Goal: Task Accomplishment & Management: Manage account settings

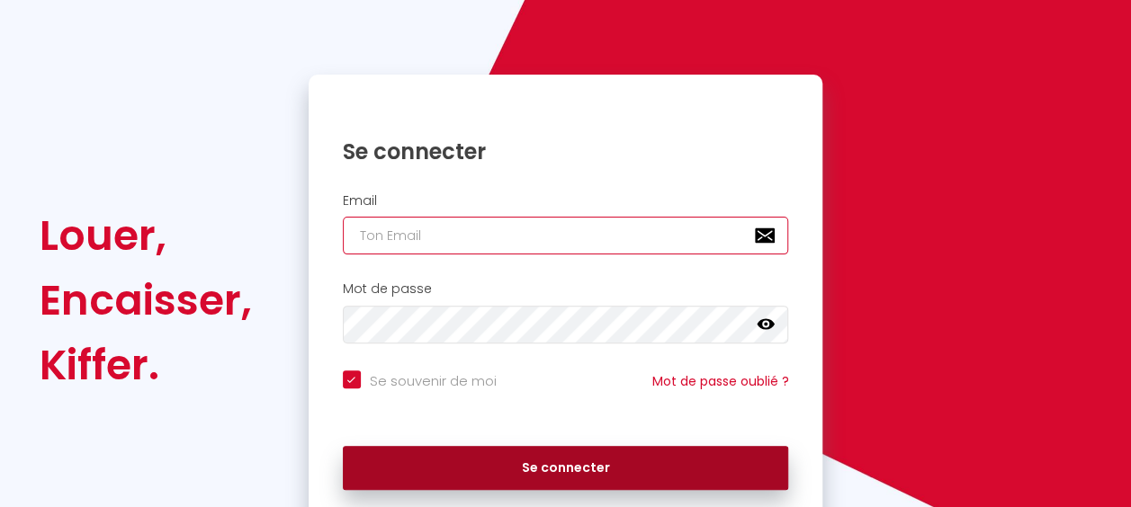
type input "[EMAIL_ADDRESS][DOMAIN_NAME]"
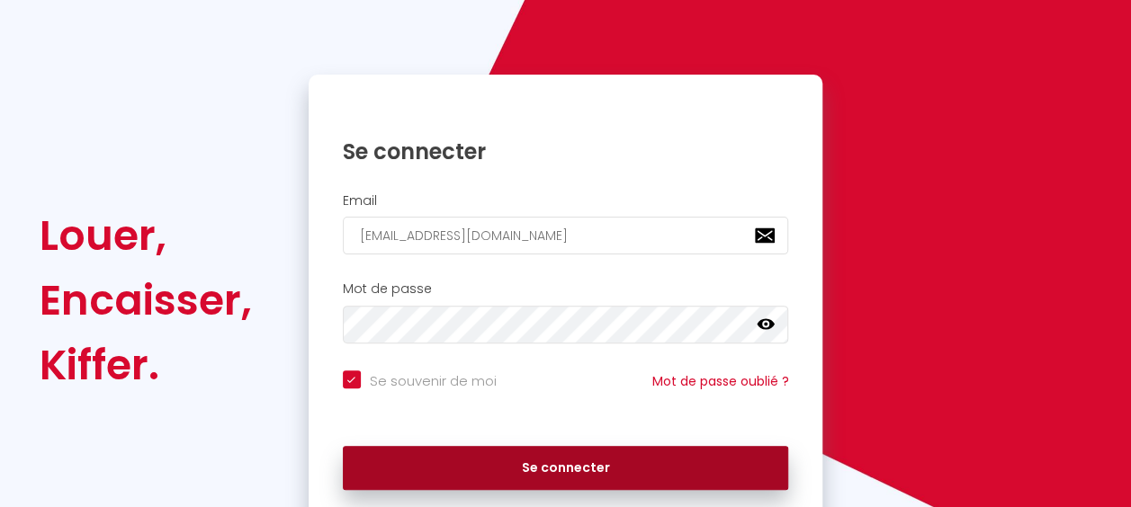
click at [544, 467] on button "Se connecter" at bounding box center [566, 468] width 446 height 45
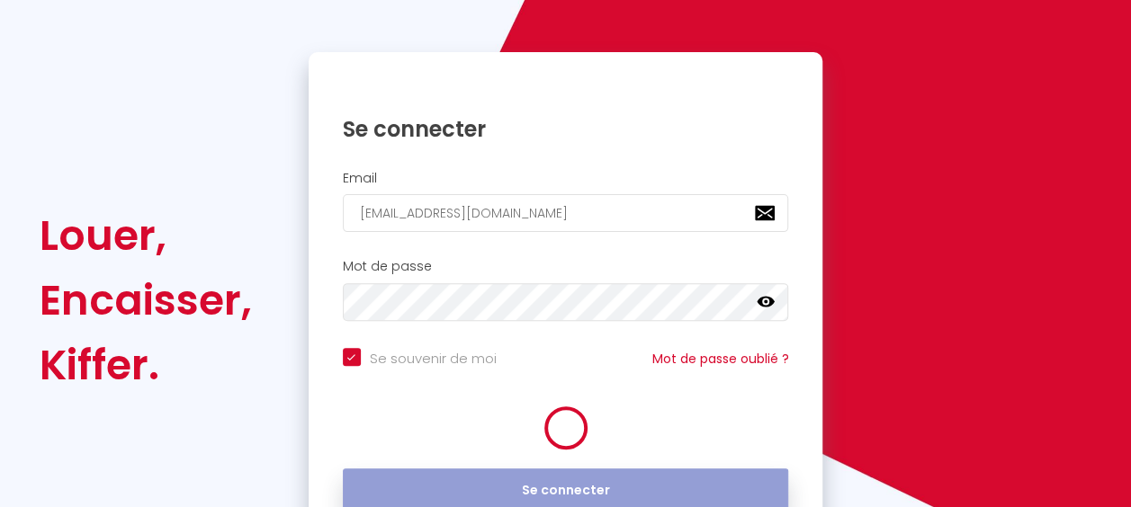
scroll to position [119, 0]
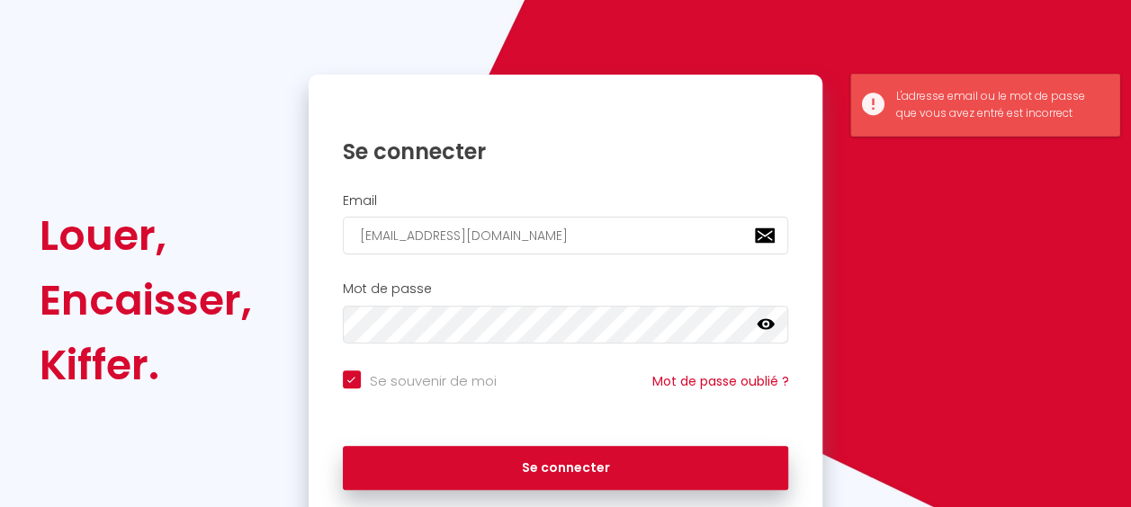
click at [759, 326] on icon at bounding box center [765, 324] width 18 height 11
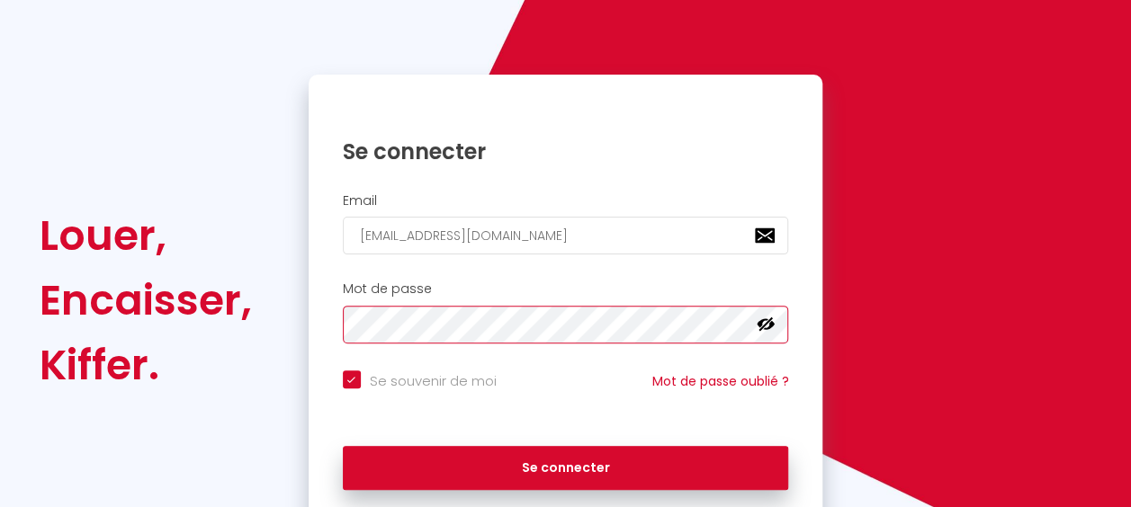
click at [343, 446] on button "Se connecter" at bounding box center [566, 468] width 446 height 45
checkbox input "true"
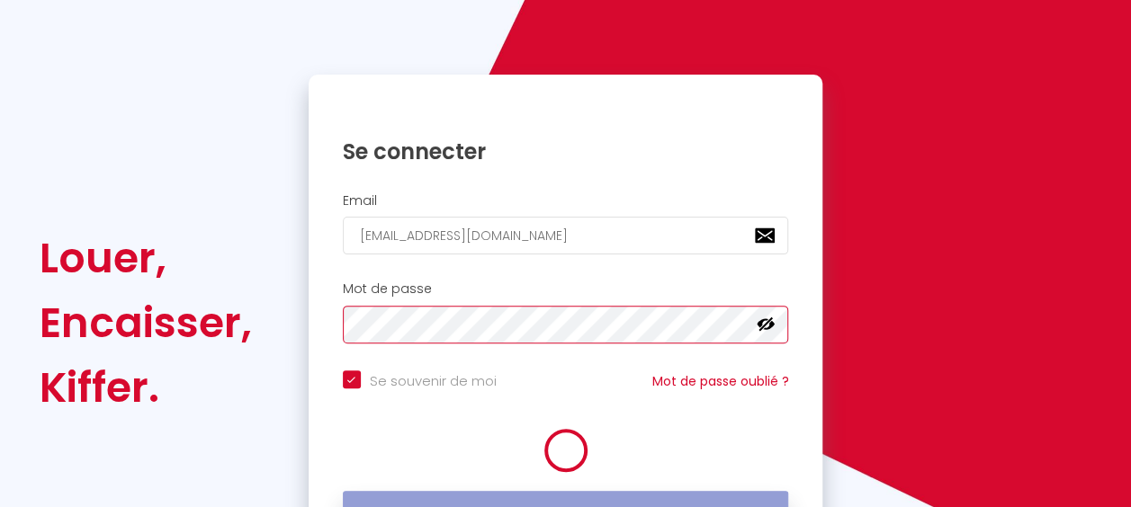
scroll to position [141, 0]
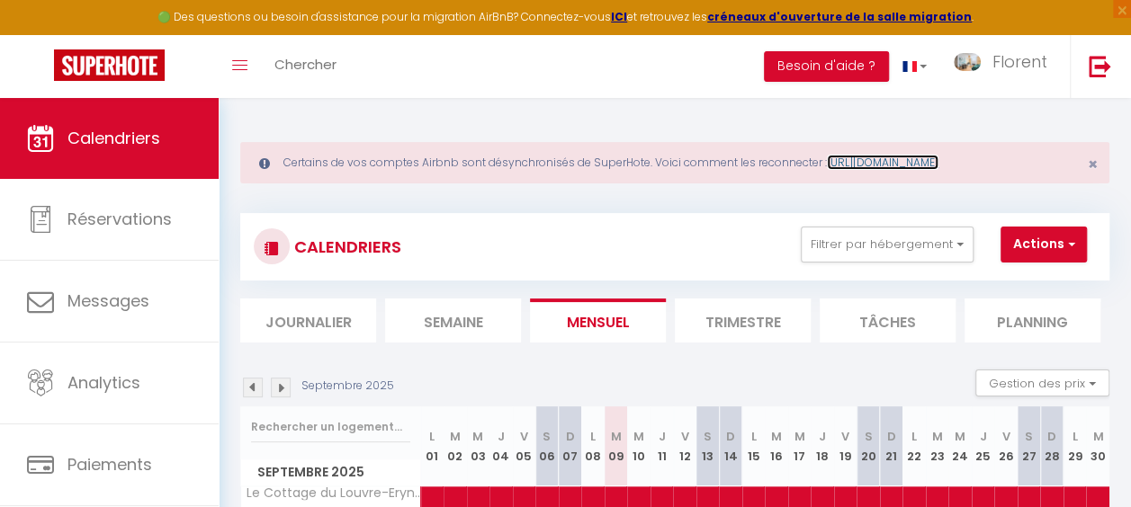
click at [894, 164] on link "[URL][DOMAIN_NAME]" at bounding box center [883, 162] width 112 height 15
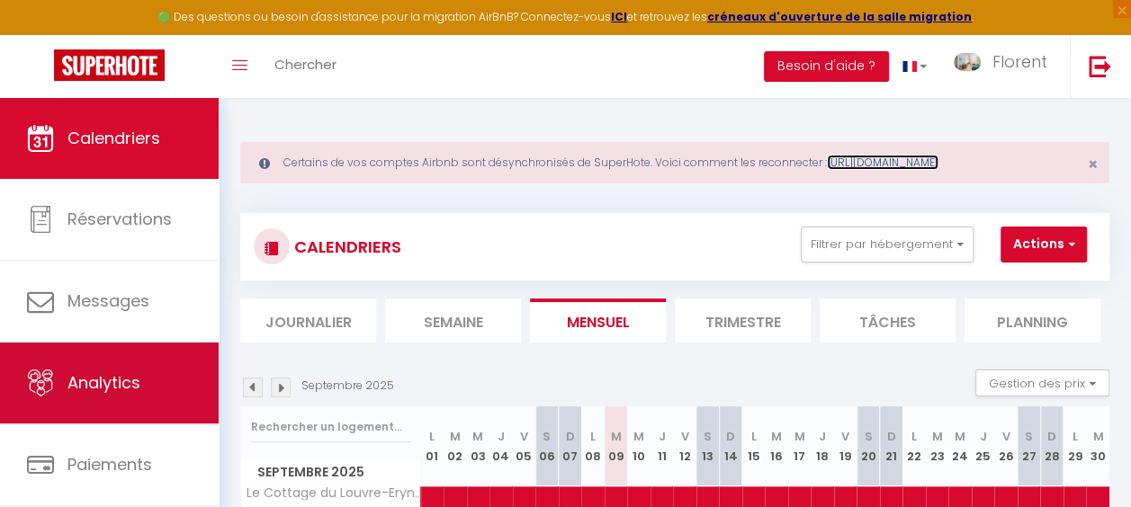
scroll to position [122, 0]
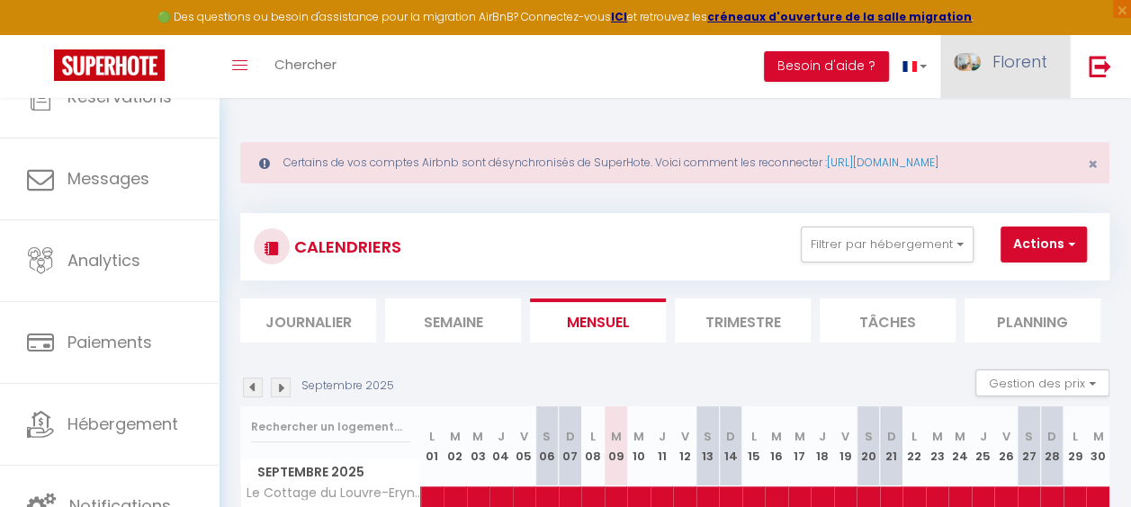
click at [1006, 67] on span "Florent" at bounding box center [1019, 61] width 55 height 22
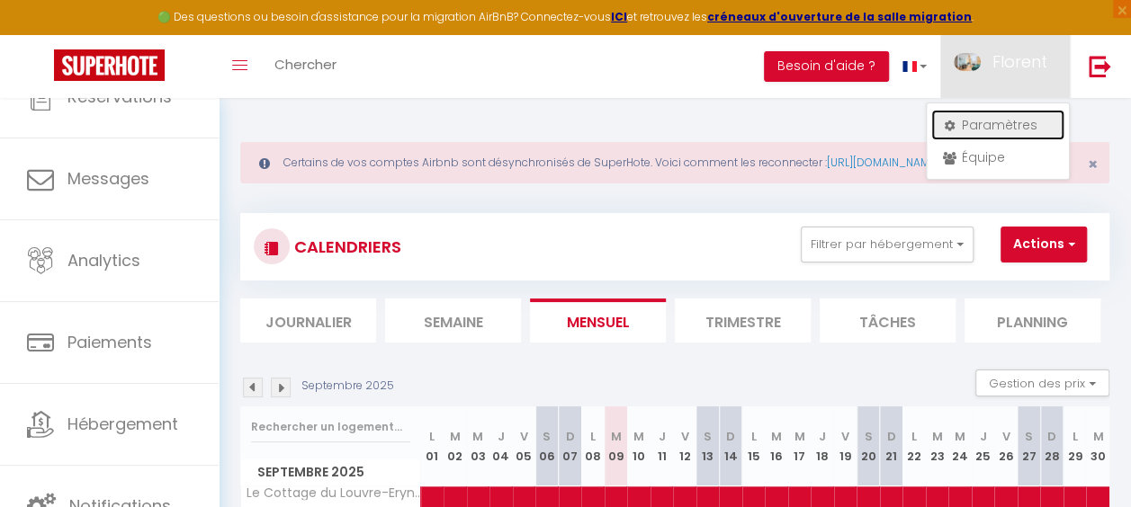
click at [955, 131] on link "Paramètres" at bounding box center [997, 125] width 133 height 31
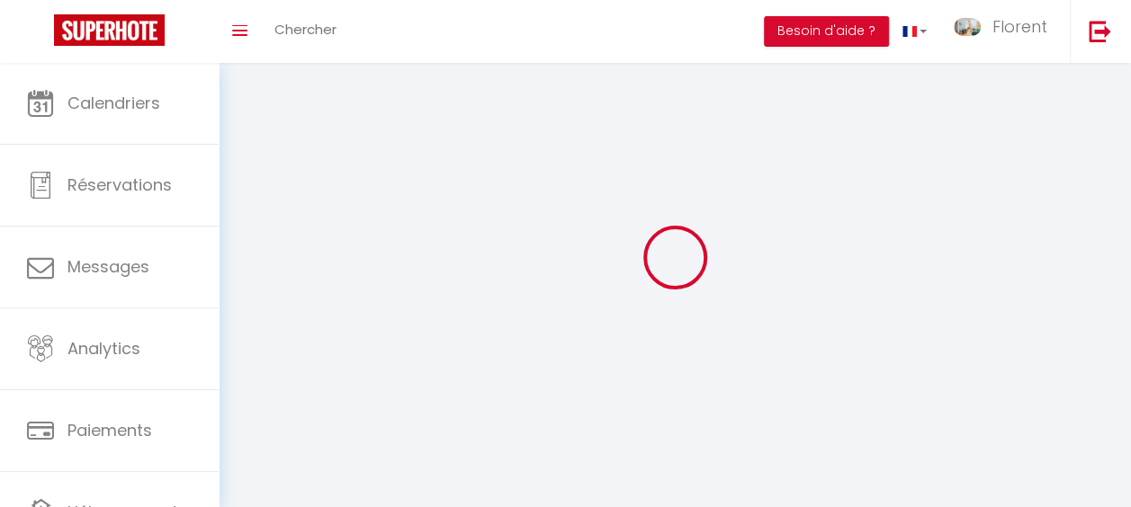
type input "Florent"
type input "PIAT"
type input "0631771447"
type input "[STREET_ADDRESS]"
type input "75015"
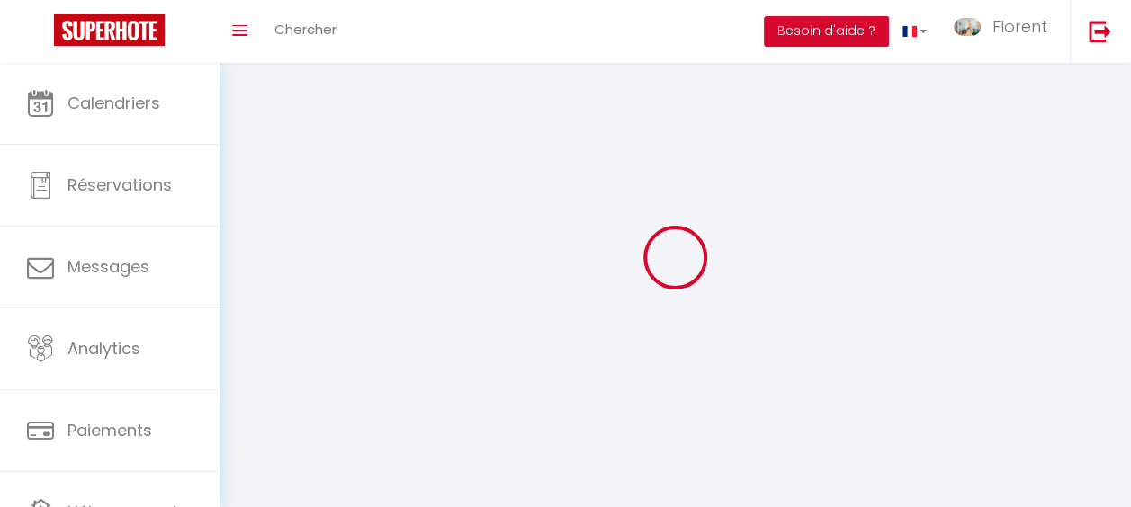
type input "[GEOGRAPHIC_DATA]"
type input "sXzQ5Fxe3fOTMUa4DmlSJZ0RF"
type input "VgtFsMdavO4dN56sAENlfNqlC"
select select "28"
select select "fr"
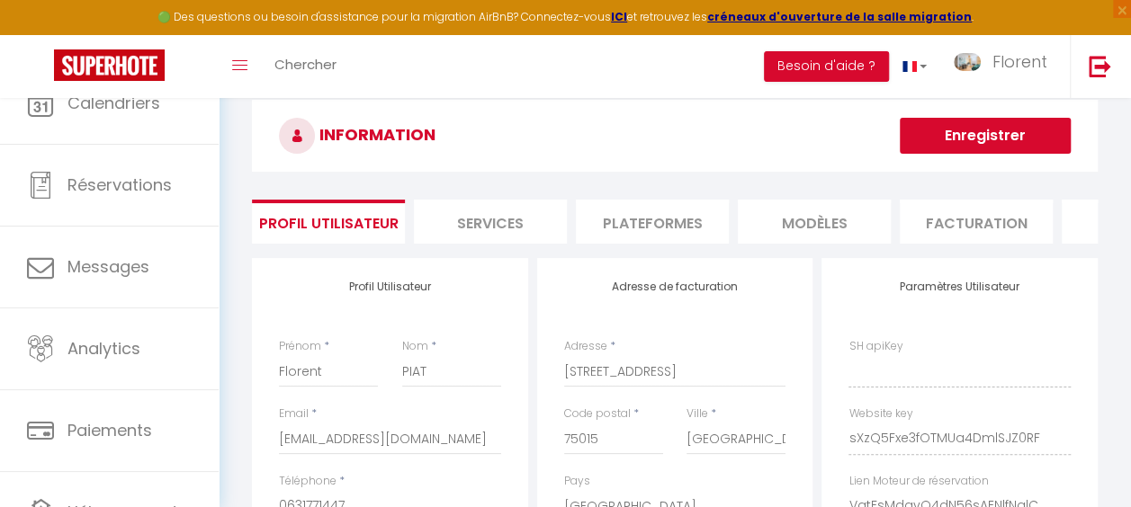
type input "sXzQ5Fxe3fOTMUa4DmlSJZ0RF"
type input "VgtFsMdavO4dN56sAENlfNqlC"
type input "[URL][DOMAIN_NAME]"
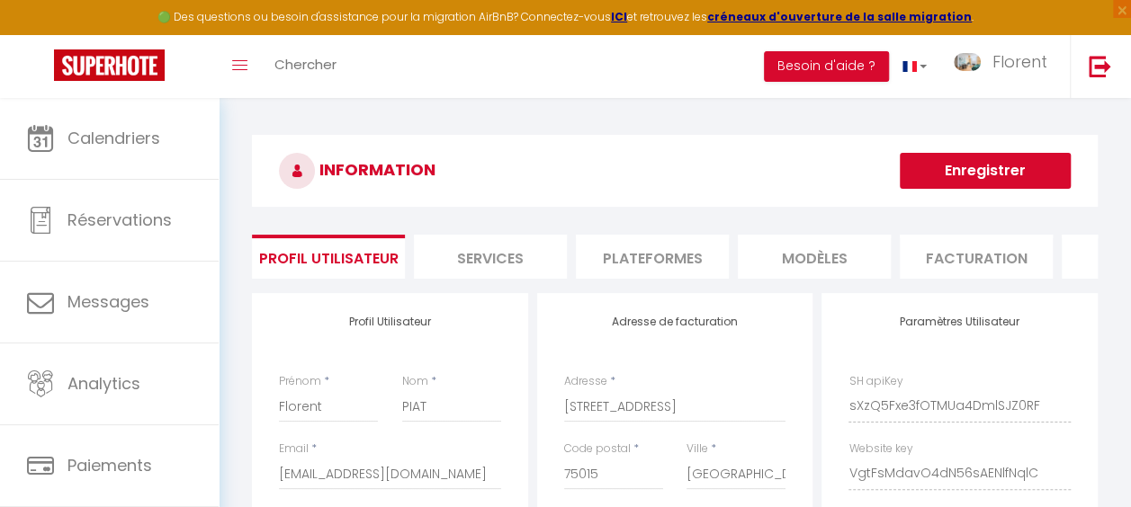
click at [986, 236] on li "Facturation" at bounding box center [975, 257] width 153 height 44
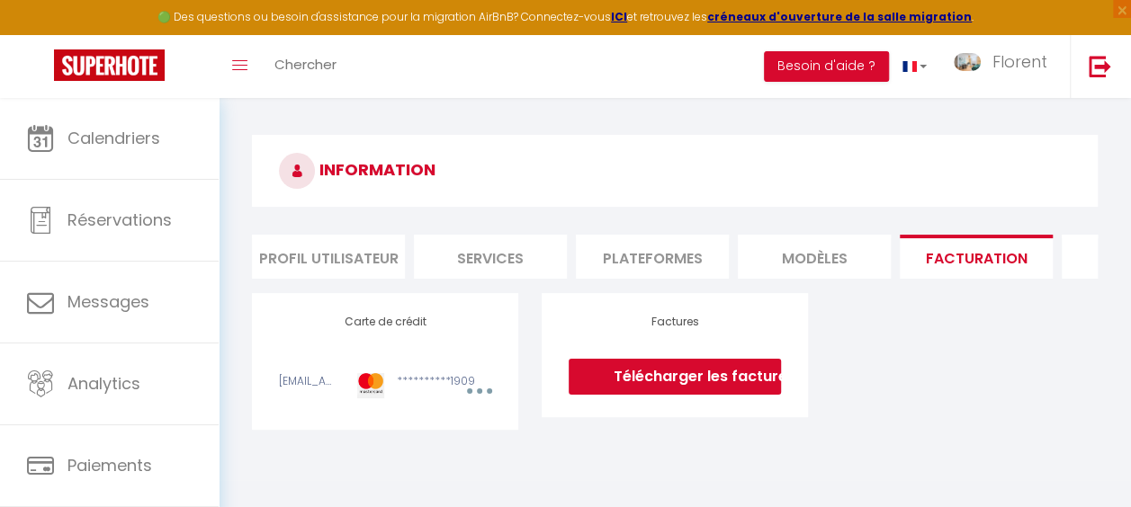
click at [610, 383] on link "Télécharger les factures" at bounding box center [674, 377] width 212 height 36
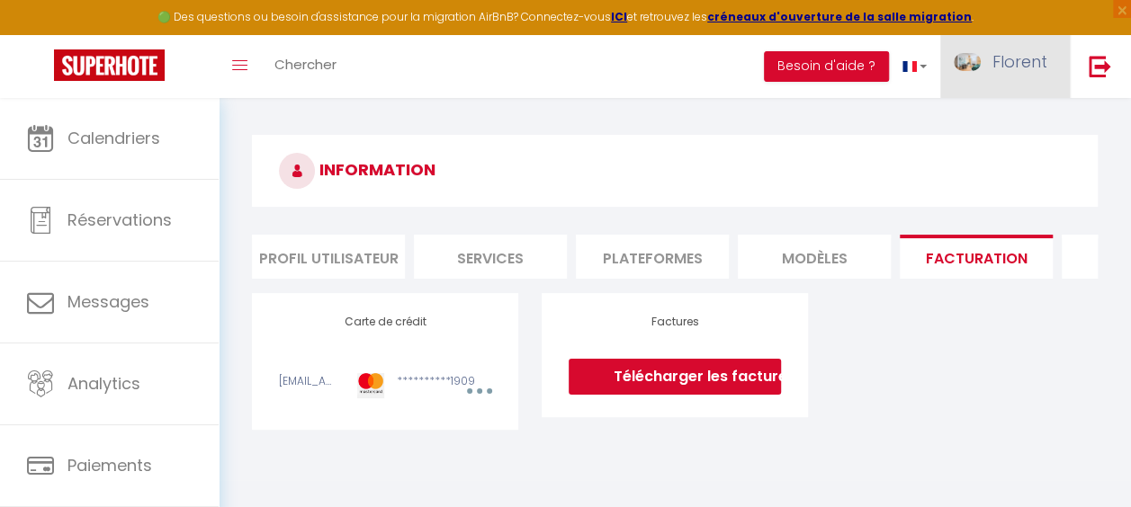
click at [1011, 70] on span "Florent" at bounding box center [1019, 61] width 55 height 22
click at [978, 119] on link "Paramètres" at bounding box center [997, 125] width 133 height 31
click at [716, 250] on li "Plateformes" at bounding box center [652, 257] width 153 height 44
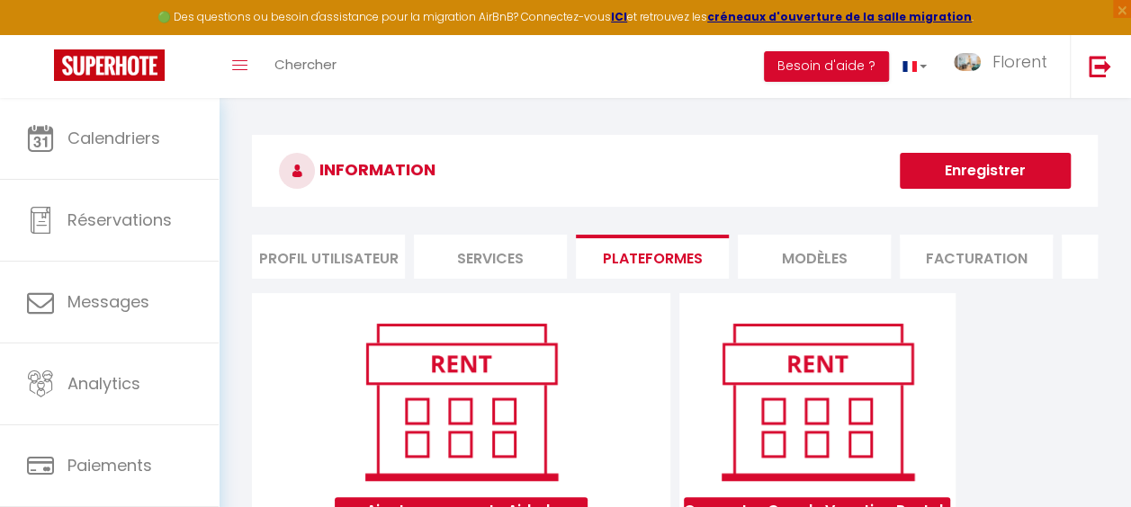
scroll to position [234, 0]
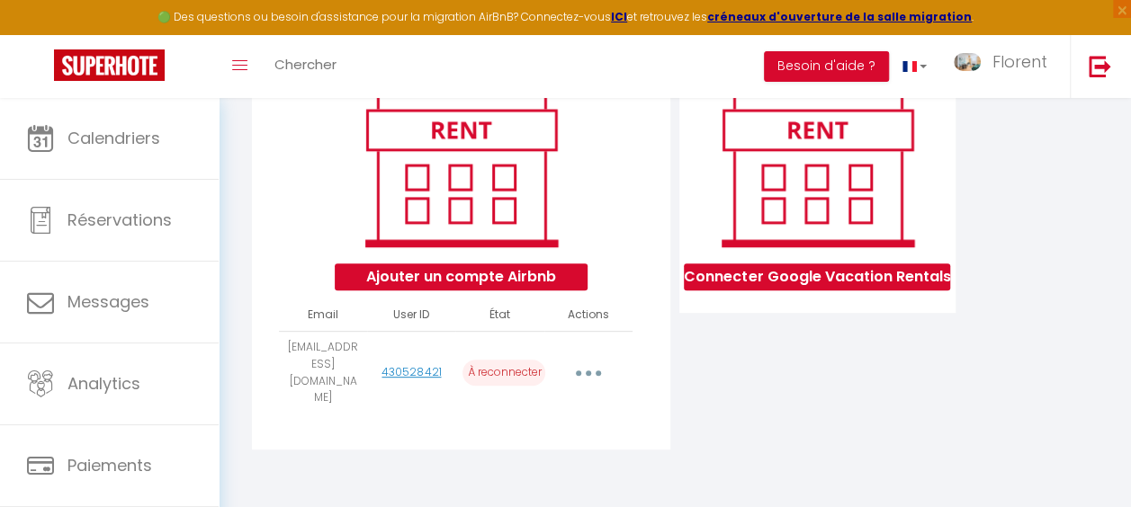
click at [582, 383] on button "button" at bounding box center [588, 373] width 48 height 34
click at [663, 403] on div "Ajouter un compte Airbnb Email User ID État Actions [EMAIL_ADDRESS][DOMAIN_NAME…" at bounding box center [461, 254] width 418 height 390
click at [586, 376] on icon "button" at bounding box center [588, 373] width 5 height 5
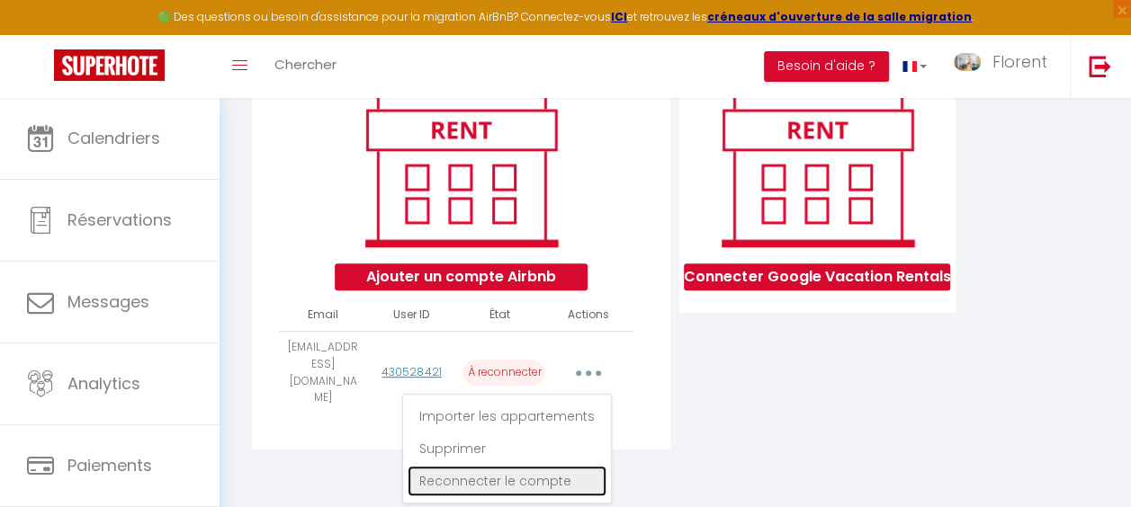
click at [515, 475] on link "Reconnecter le compte" at bounding box center [506, 481] width 199 height 31
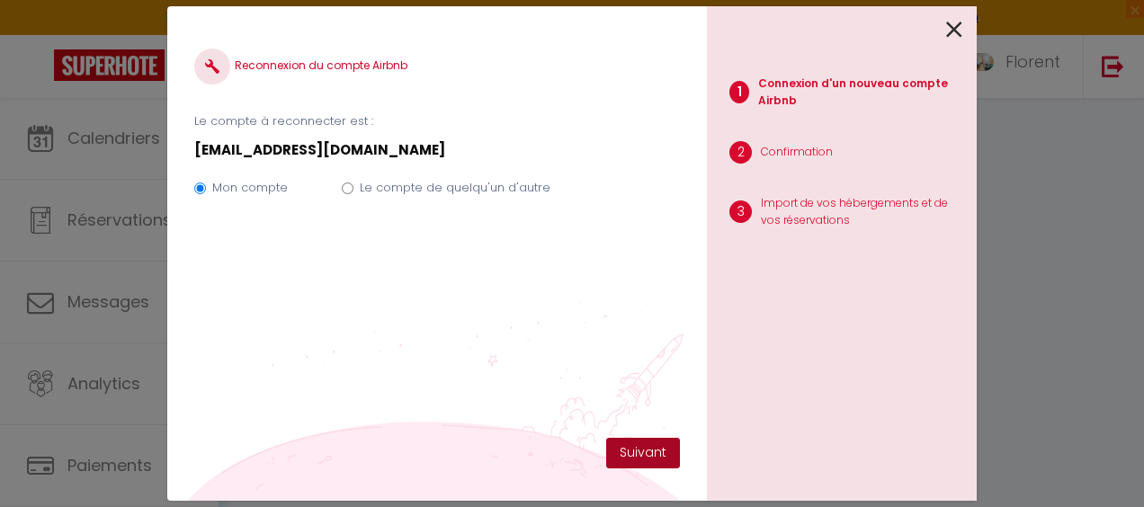
click at [651, 450] on button "Suivant" at bounding box center [643, 453] width 74 height 31
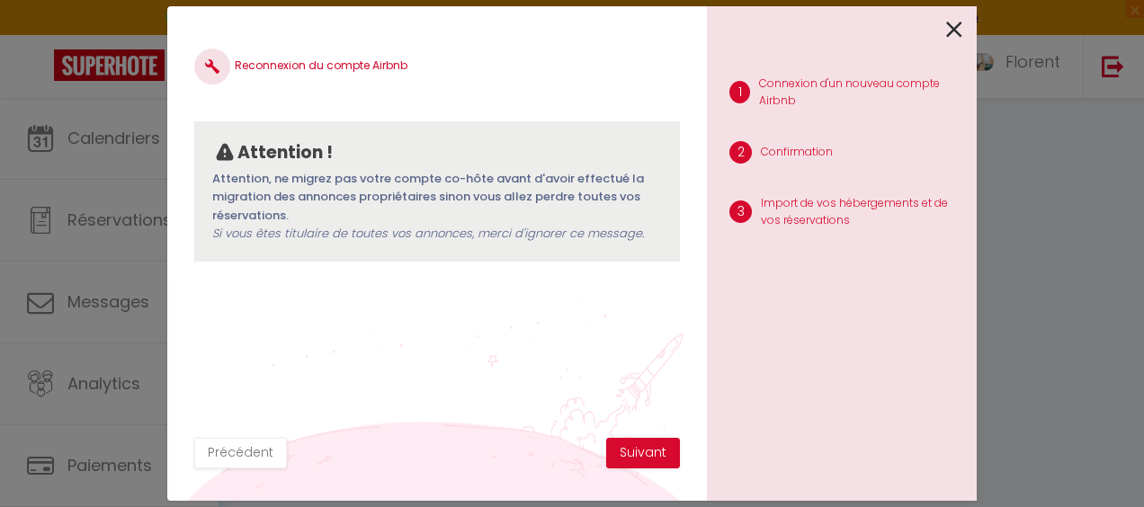
click at [945, 23] on div at bounding box center [834, 27] width 255 height 42
click at [955, 31] on icon at bounding box center [954, 29] width 16 height 27
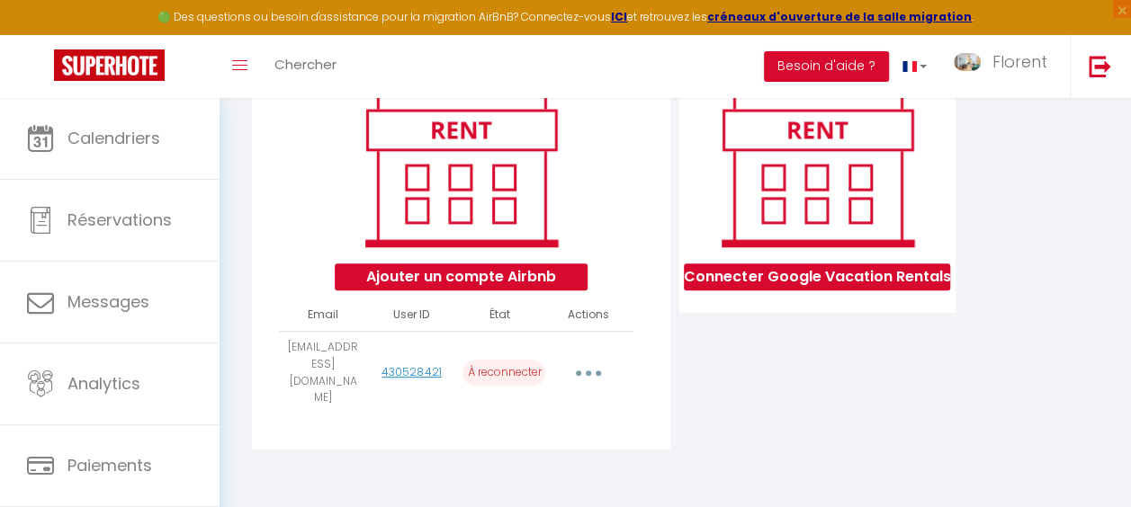
scroll to position [64, 0]
